Goal: Transaction & Acquisition: Purchase product/service

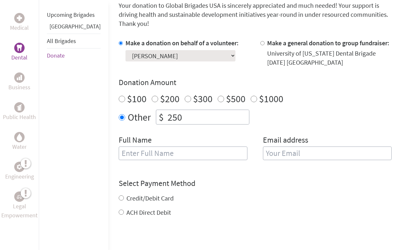
scroll to position [192, 0]
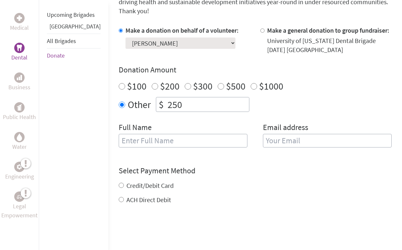
click at [153, 137] on input "text" at bounding box center [183, 141] width 129 height 14
type input "[PERSON_NAME]"
click at [268, 134] on input "email" at bounding box center [327, 141] width 129 height 14
type input "[EMAIL_ADDRESS][DOMAIN_NAME]"
click at [135, 181] on div "Credit/Debit Card ACH Direct Debit" at bounding box center [255, 192] width 273 height 23
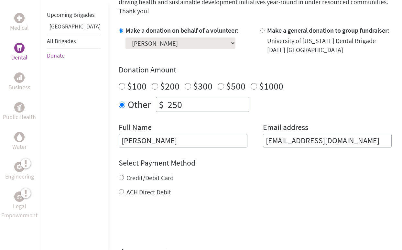
click at [126, 174] on label "Credit/Debit Card" at bounding box center [149, 178] width 47 height 8
click at [122, 175] on input "Credit/Debit Card" at bounding box center [121, 177] width 5 height 5
radio input "true"
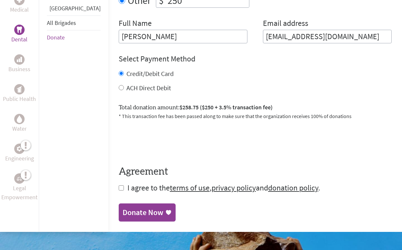
scroll to position [294, 0]
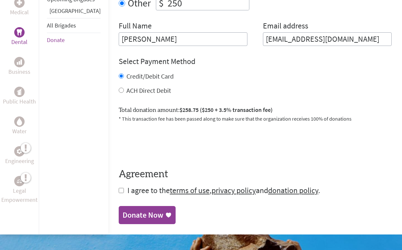
click at [119, 188] on input "checkbox" at bounding box center [121, 190] width 5 height 5
checkbox input "true"
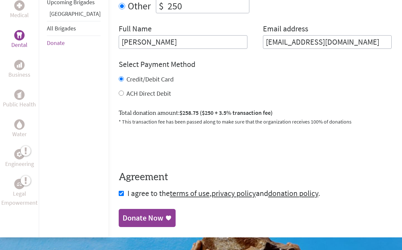
scroll to position [293, 0]
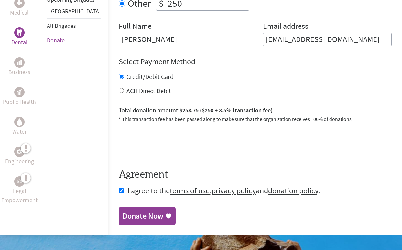
click at [127, 211] on div "Donate Now" at bounding box center [143, 216] width 41 height 10
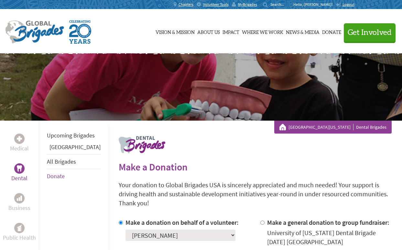
scroll to position [145, 0]
